Goal: Task Accomplishment & Management: Use online tool/utility

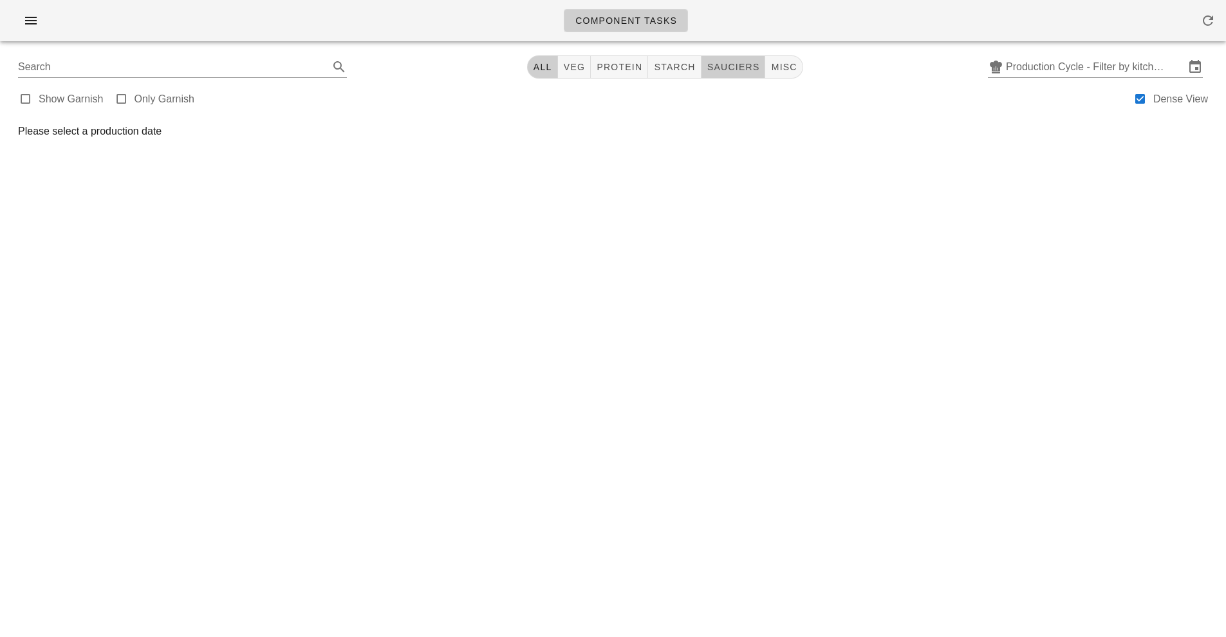
click at [743, 68] on span "sauciers" at bounding box center [733, 67] width 53 height 10
type input "team:sauciers"
click at [1052, 72] on input "Production Cycle - Filter by kitchen production schedules" at bounding box center [1095, 67] width 179 height 21
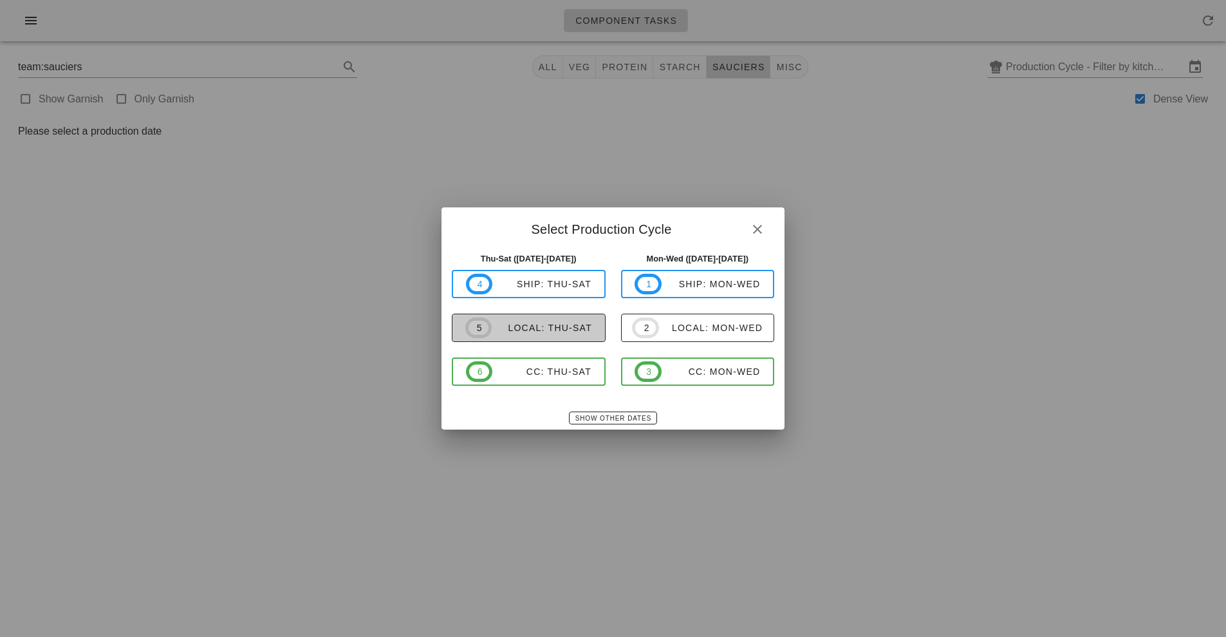
click at [560, 330] on div "local: Thu-Sat" at bounding box center [542, 327] width 100 height 10
type input "local: Thu-Sat ([DATE]-[DATE])"
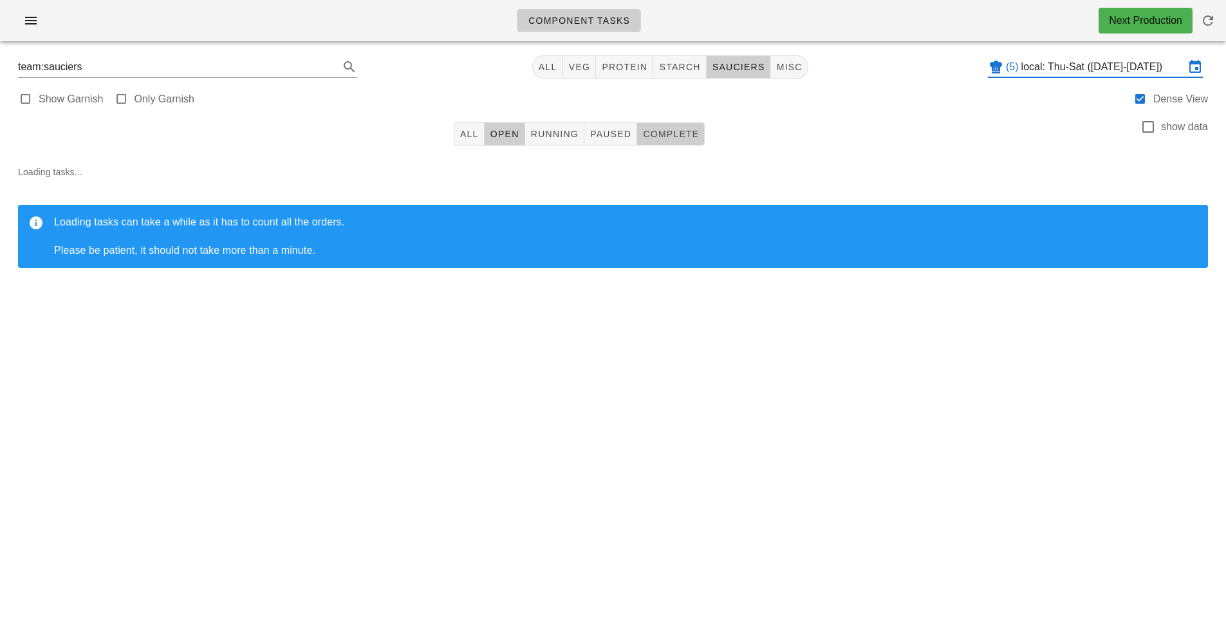
click at [671, 131] on span "Complete" at bounding box center [670, 134] width 57 height 10
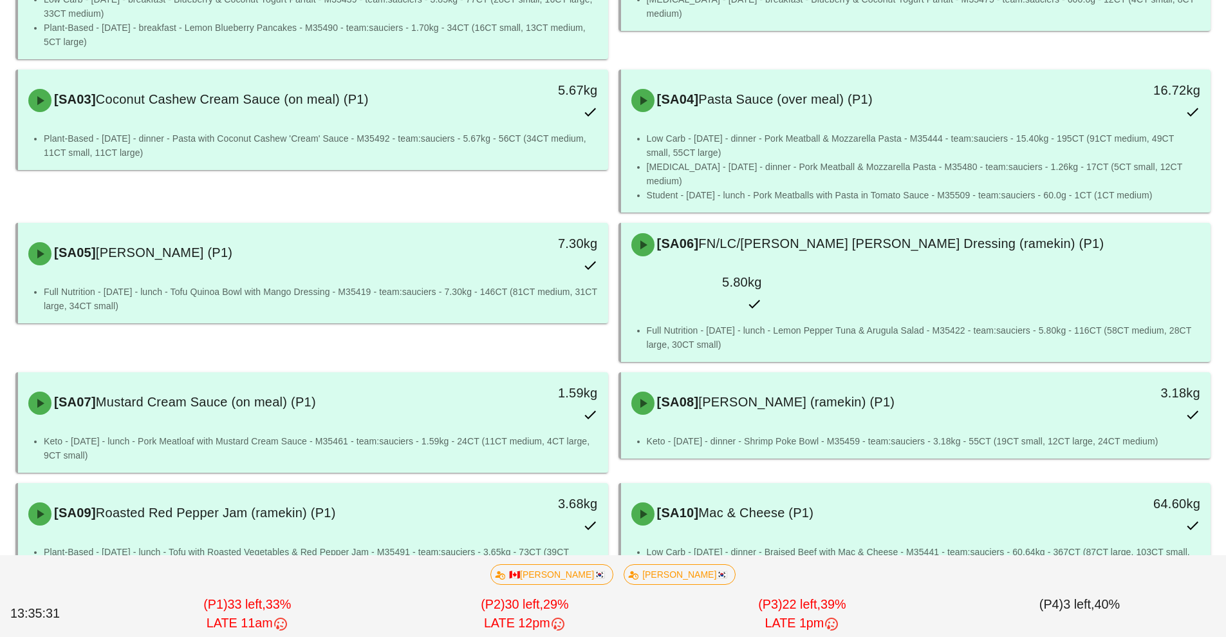
scroll to position [238, 0]
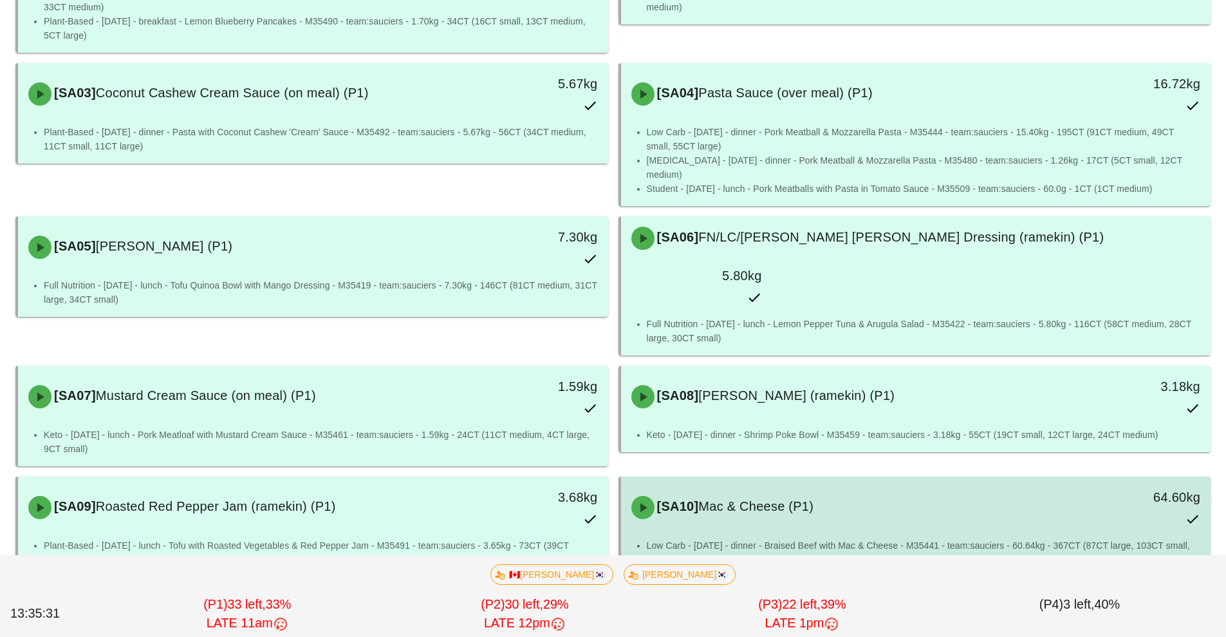
click at [797, 538] on li "Low Carb - [DATE] - dinner - Braised Beef with Mac & Cheese - M35441 - team:sau…" at bounding box center [924, 552] width 554 height 28
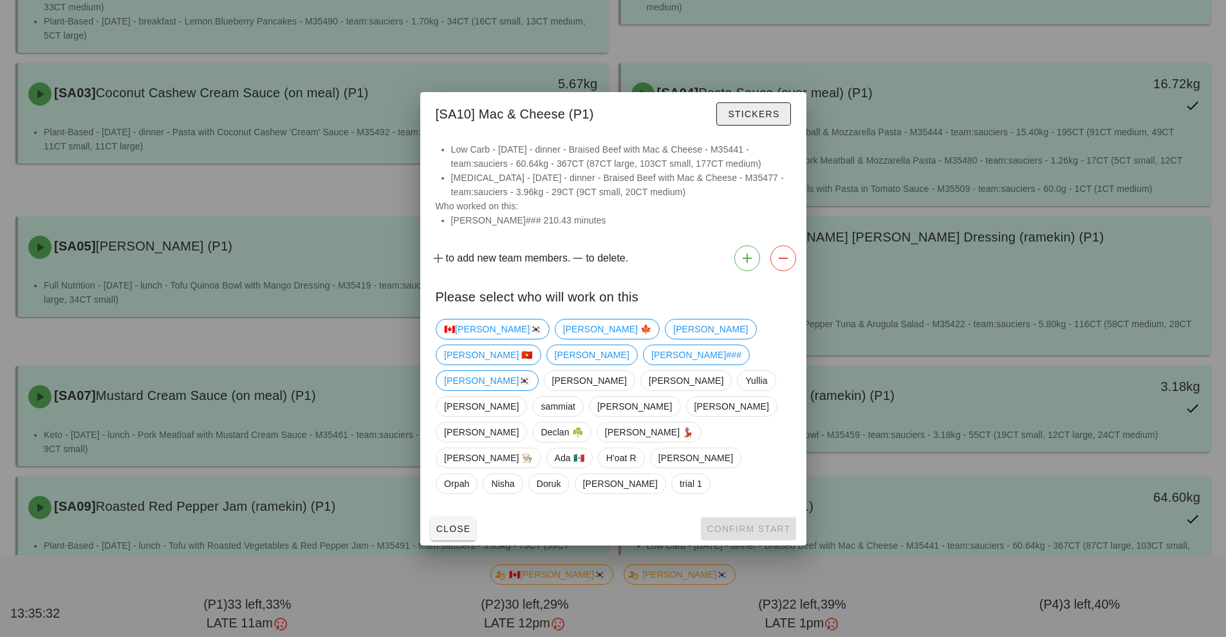
click at [741, 119] on span "Stickers" at bounding box center [753, 114] width 52 height 10
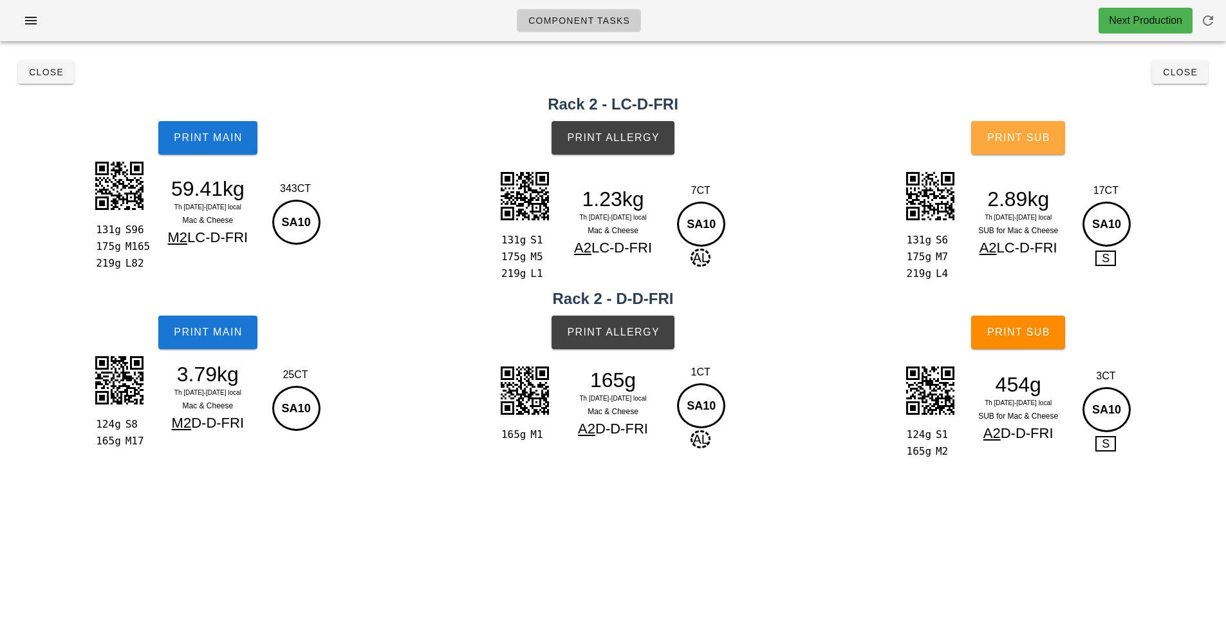
click at [1013, 142] on span "Print Sub" at bounding box center [1019, 138] width 64 height 12
click at [44, 71] on span "Close" at bounding box center [45, 72] width 35 height 10
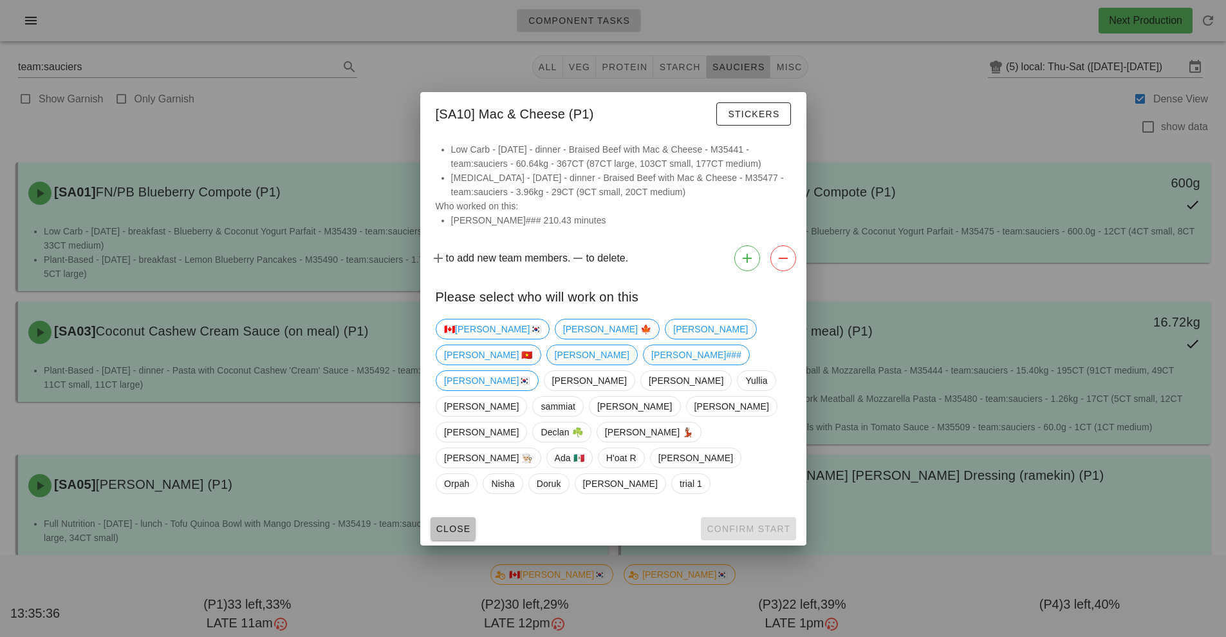
click at [446, 517] on button "Close" at bounding box center [454, 528] width 46 height 23
